Goal: Information Seeking & Learning: Find contact information

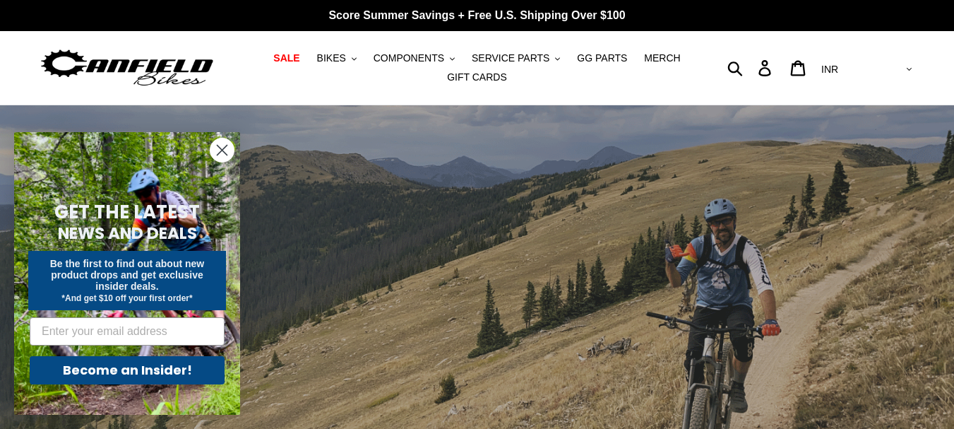
click at [227, 151] on circle "Close dialog" at bounding box center [221, 149] width 23 height 23
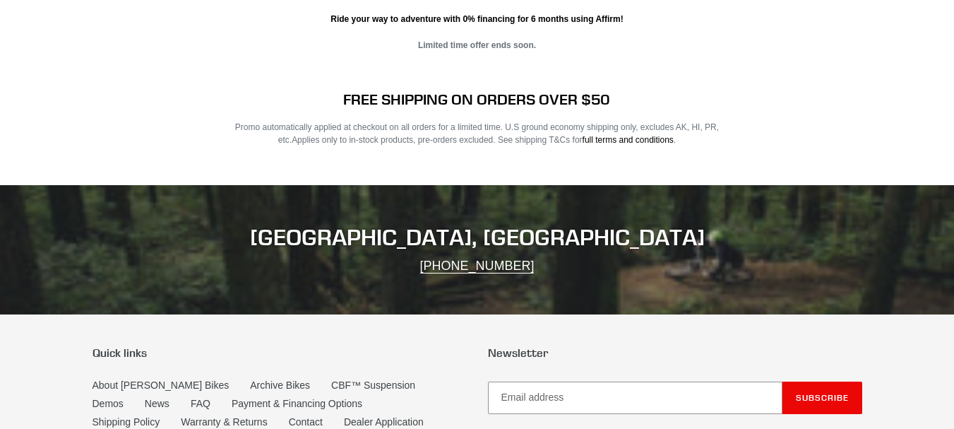
scroll to position [2836, 0]
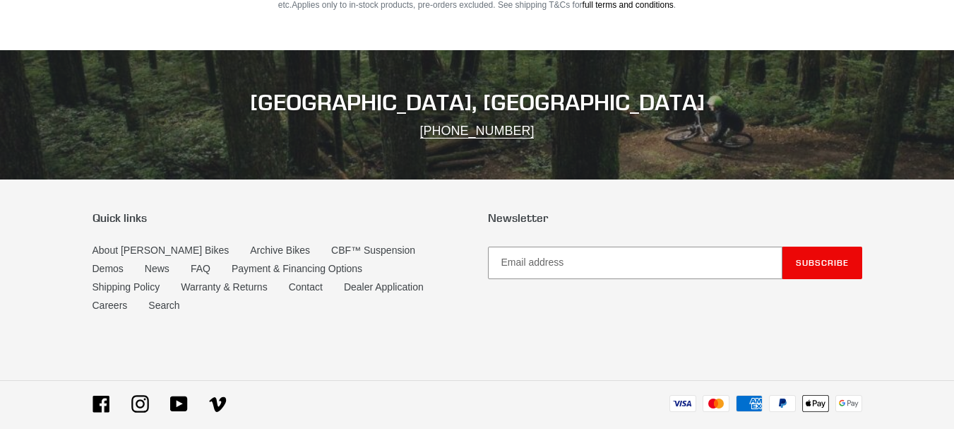
click at [86, 395] on div "Facebook Instagram YouTube Vimeo Payment methods Visa Mastercard American Expre…" at bounding box center [477, 418] width 847 height 46
click at [100, 395] on icon at bounding box center [101, 404] width 18 height 18
click at [289, 281] on link "Contact" at bounding box center [306, 287] width 34 height 12
click at [191, 261] on li "FAQ" at bounding box center [211, 270] width 41 height 18
click at [191, 263] on link "FAQ" at bounding box center [201, 269] width 20 height 12
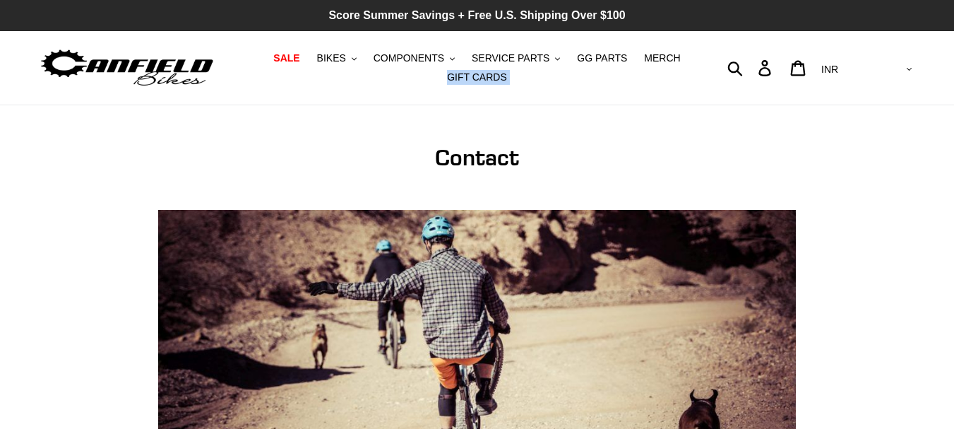
drag, startPoint x: 675, startPoint y: 32, endPoint x: 686, endPoint y: 16, distance: 20.0
click at [686, 16] on div "Score Summer Savings + Free U.S. Shipping Over $100 SALE BIKES .cls-1{fill:#231…" at bounding box center [477, 52] width 954 height 105
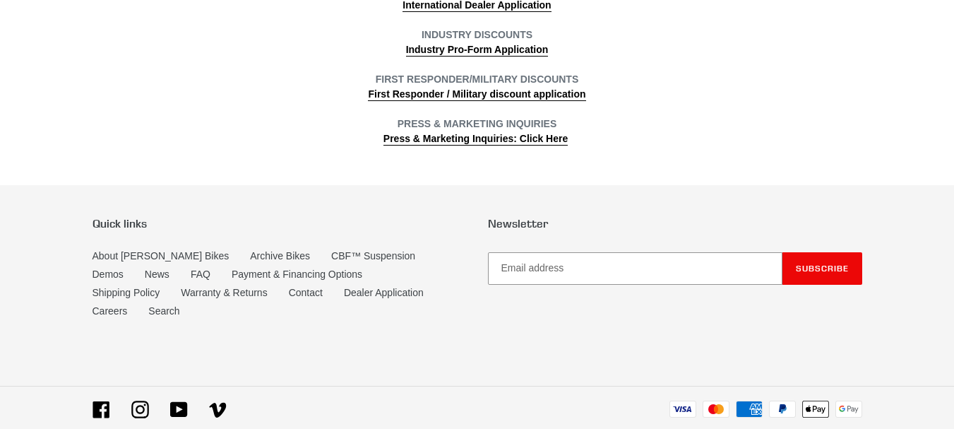
scroll to position [662, 0]
